Goal: Task Accomplishment & Management: Use online tool/utility

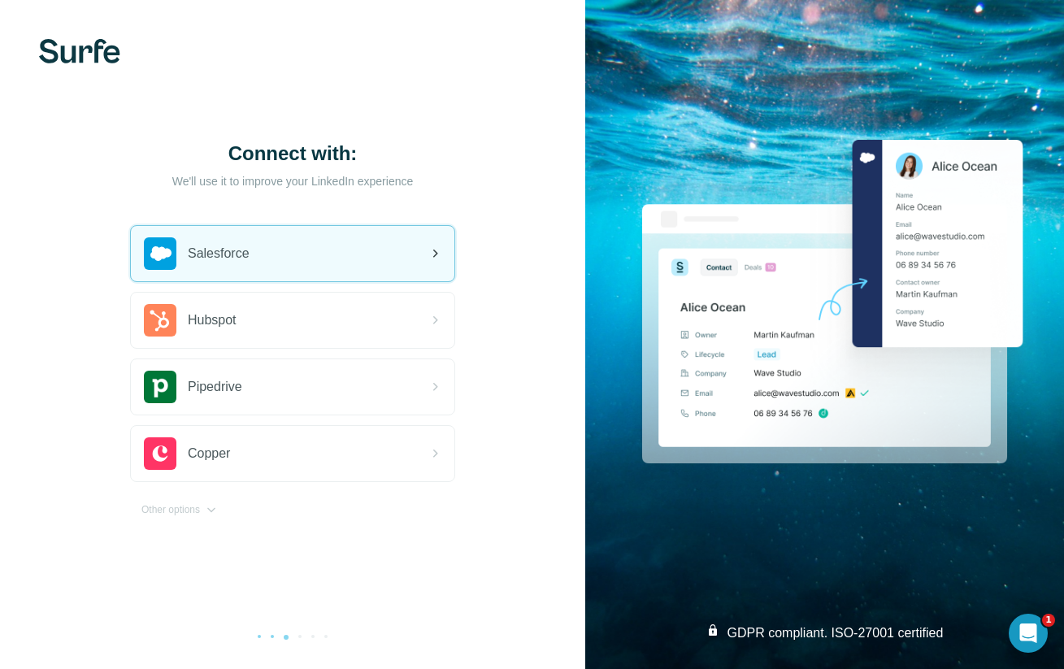
click at [387, 240] on div "Salesforce" at bounding box center [292, 253] width 323 height 55
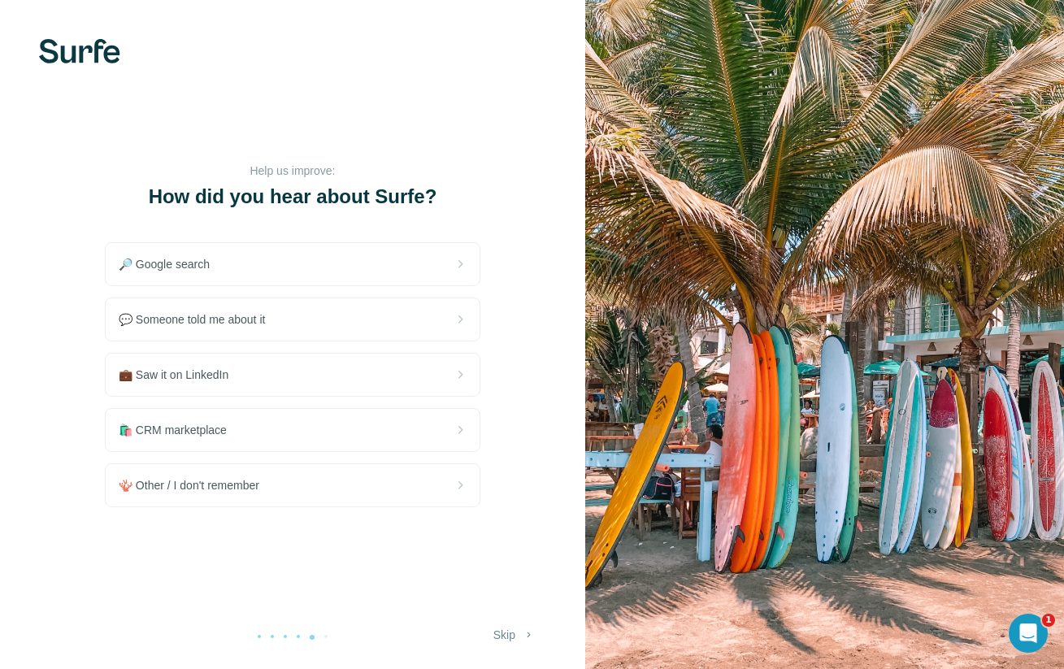
click at [509, 638] on button "Skip" at bounding box center [514, 634] width 64 height 29
click at [509, 641] on button "Skip" at bounding box center [514, 634] width 64 height 29
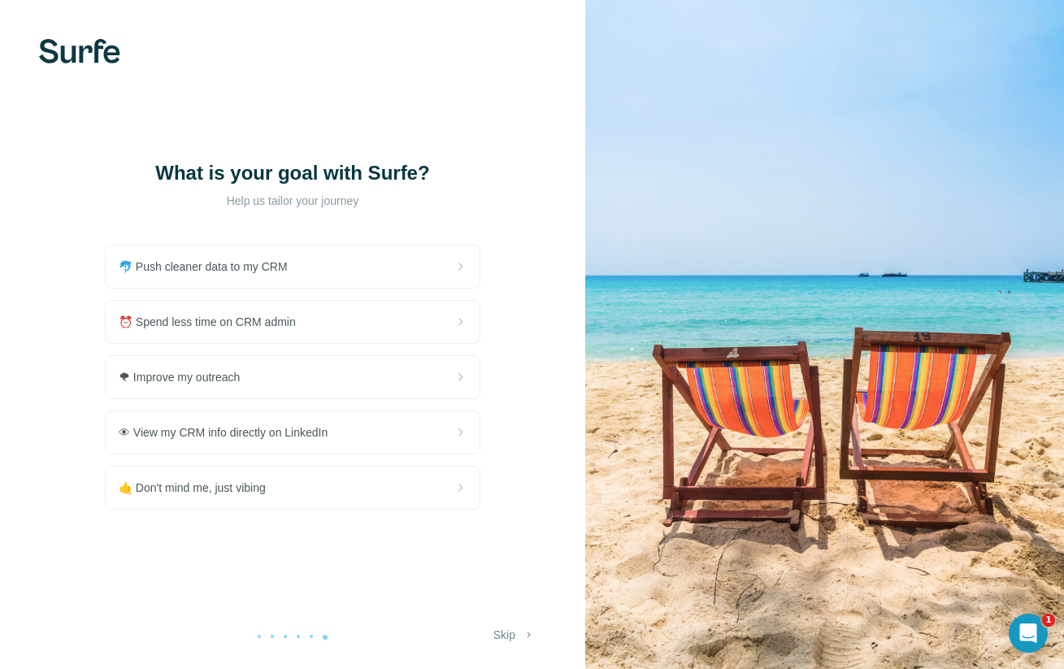
click at [508, 636] on button "Skip" at bounding box center [514, 634] width 64 height 29
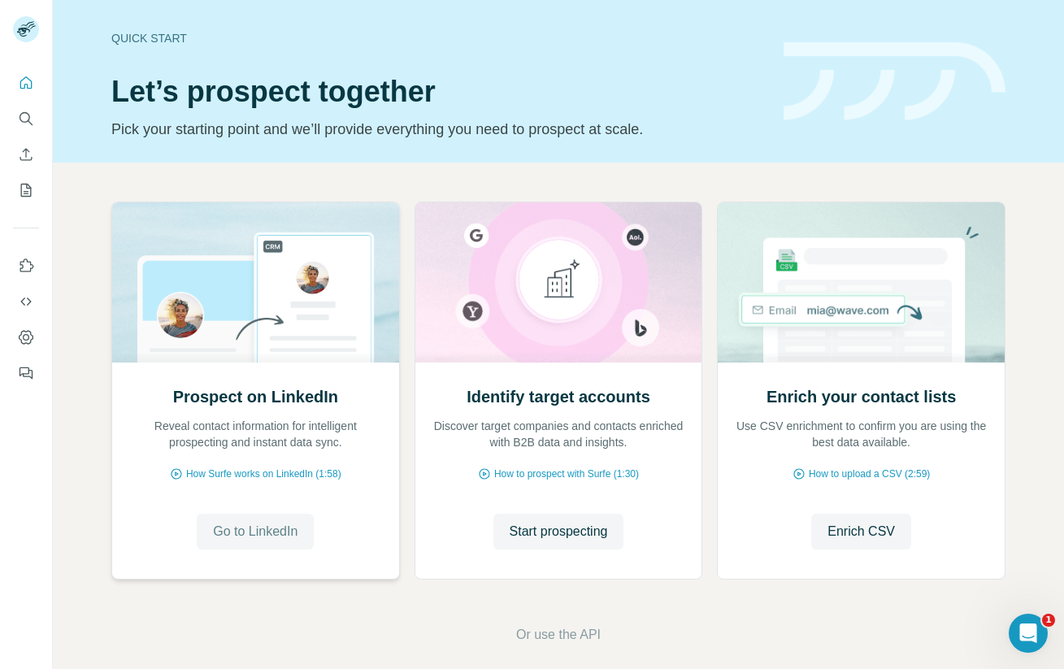
click at [264, 545] on button "Go to LinkedIn" at bounding box center [255, 531] width 117 height 36
